Goal: Task Accomplishment & Management: Manage account settings

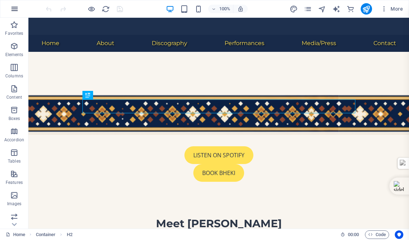
click at [15, 8] on icon "button" at bounding box center [14, 9] width 9 height 9
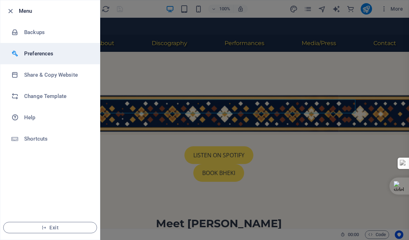
click at [37, 54] on h6 "Preferences" at bounding box center [57, 53] width 66 height 9
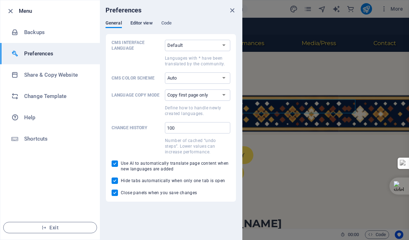
click at [141, 23] on span "Editor view" at bounding box center [141, 24] width 22 height 10
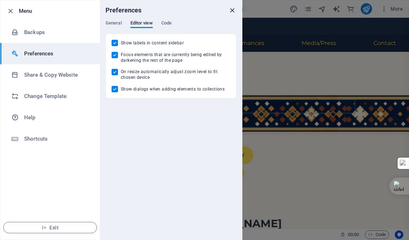
click at [231, 8] on icon "close" at bounding box center [232, 10] width 8 height 8
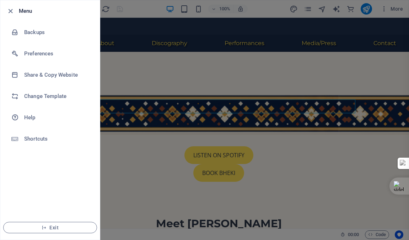
click at [146, 80] on div at bounding box center [204, 120] width 409 height 240
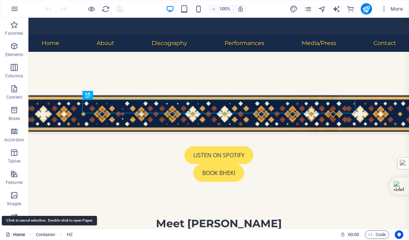
click at [16, 233] on link "Home" at bounding box center [16, 234] width 20 height 9
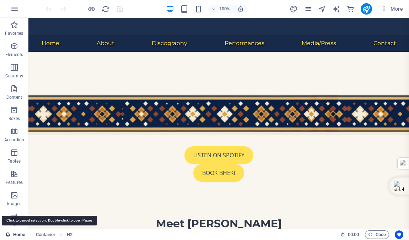
click at [16, 233] on link "Home" at bounding box center [16, 234] width 20 height 9
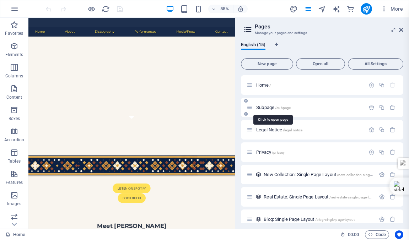
click at [256, 107] on span "Subpage /subpage" at bounding box center [273, 107] width 34 height 5
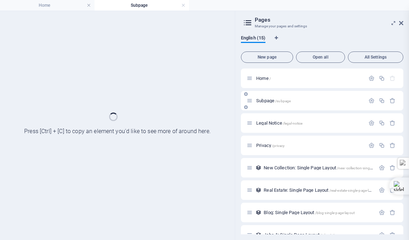
click at [256, 107] on div "Subpage /subpage" at bounding box center [322, 101] width 162 height 20
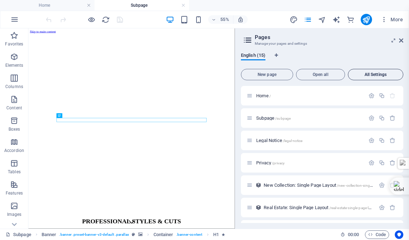
click at [368, 74] on span "All Settings" at bounding box center [375, 74] width 49 height 4
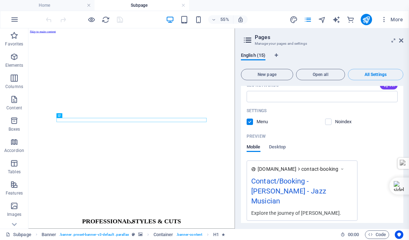
scroll to position [3150, 0]
click at [333, 236] on icon "button" at bounding box center [336, 240] width 8 height 8
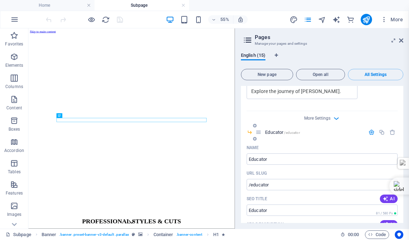
scroll to position [1796, 0]
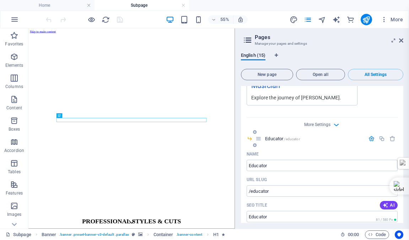
click at [369, 136] on icon "button" at bounding box center [371, 139] width 6 height 6
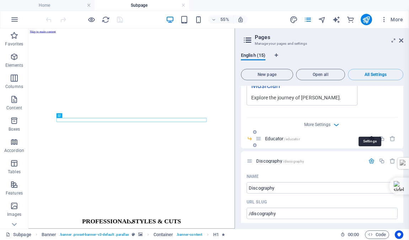
click at [369, 136] on icon "button" at bounding box center [371, 139] width 6 height 6
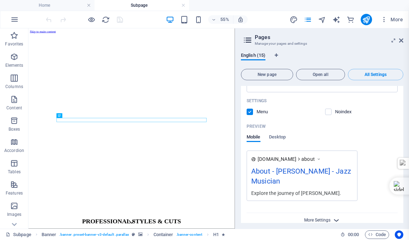
scroll to position [1700, 0]
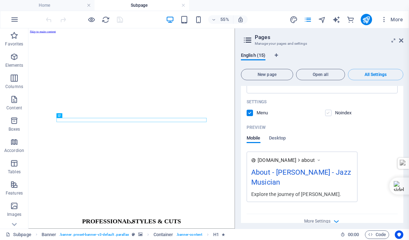
click at [327, 110] on label at bounding box center [328, 113] width 6 height 6
click at [0, 0] on input "checkbox" at bounding box center [0, 0] width 0 height 0
click at [250, 110] on label at bounding box center [249, 113] width 6 height 6
click at [0, 0] on input "checkbox" at bounding box center [0, 0] width 0 height 0
click at [119, 18] on icon "save" at bounding box center [120, 20] width 8 height 8
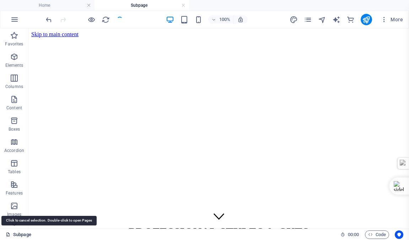
click at [10, 235] on icon at bounding box center [8, 234] width 5 height 5
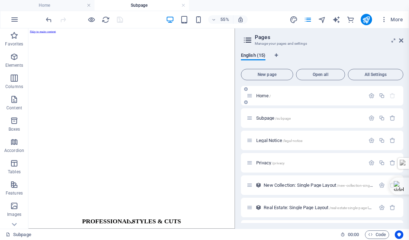
click at [262, 95] on span "Home /" at bounding box center [263, 95] width 15 height 5
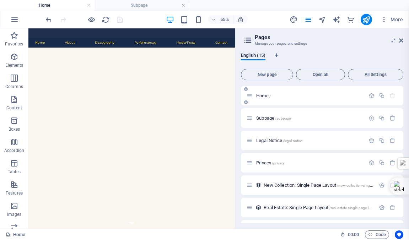
scroll to position [192, 0]
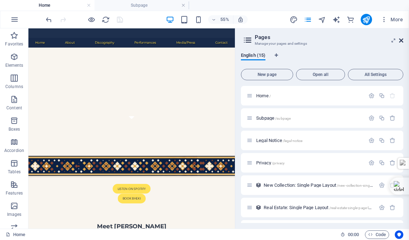
click at [400, 41] on icon at bounding box center [401, 41] width 4 height 6
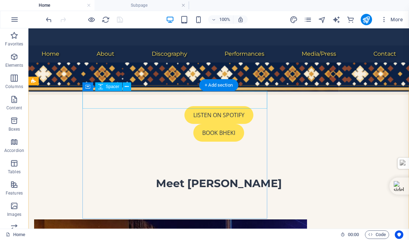
scroll to position [235, 0]
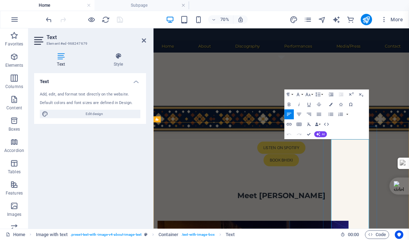
click at [120, 20] on div at bounding box center [84, 19] width 80 height 11
